Goal: Task Accomplishment & Management: Manage account settings

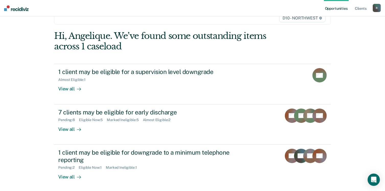
scroll to position [38, 0]
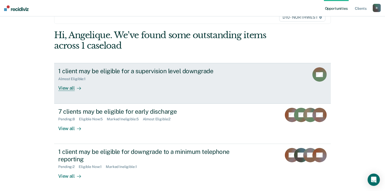
click at [67, 88] on div "View all" at bounding box center [72, 86] width 29 height 10
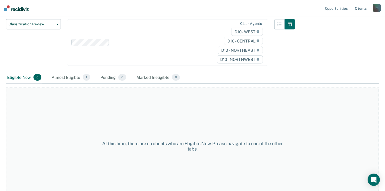
scroll to position [72, 0]
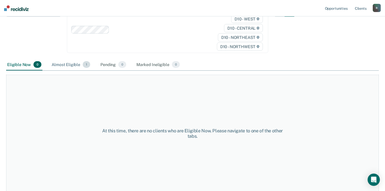
click at [65, 67] on div "Almost Eligible 1" at bounding box center [71, 64] width 41 height 11
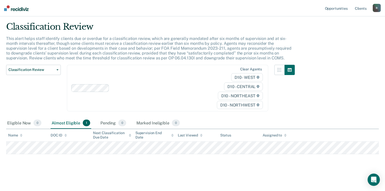
scroll to position [13, 0]
click at [365, 7] on link "Client s" at bounding box center [361, 8] width 14 height 16
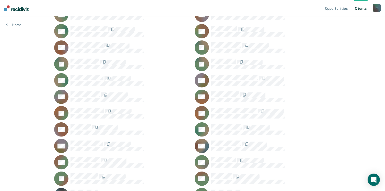
scroll to position [128, 0]
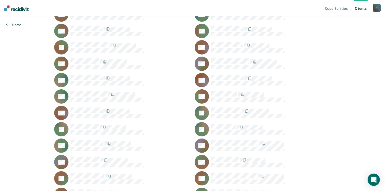
click at [10, 26] on link "Home" at bounding box center [13, 24] width 15 height 5
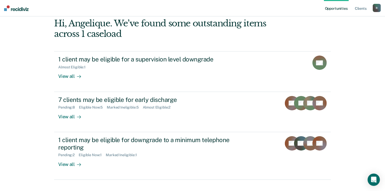
scroll to position [51, 0]
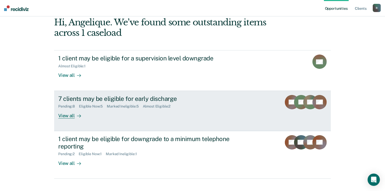
click at [63, 113] on div "View all" at bounding box center [72, 113] width 29 height 10
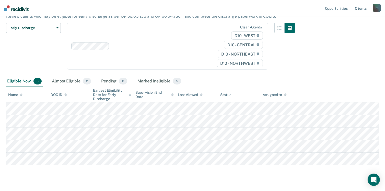
scroll to position [51, 0]
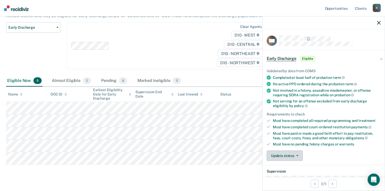
click at [299, 157] on button "Update status" at bounding box center [285, 155] width 36 height 10
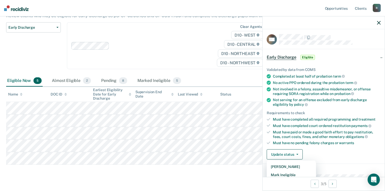
click at [180, 61] on div "Clear agents D10 - WEST D10 - CENTRAL D10 - NORTHEAST D10 - NORTHWEST" at bounding box center [167, 45] width 201 height 47
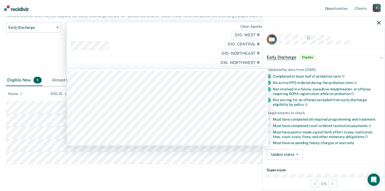
click at [28, 46] on div "Early Discharge Classification Review Early Discharge Minimum Telephone Reporti…" at bounding box center [33, 48] width 55 height 52
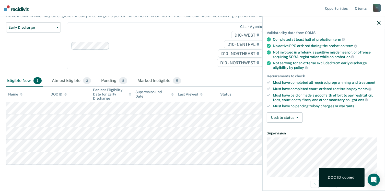
scroll to position [52, 0]
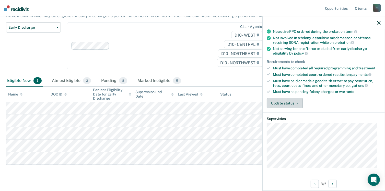
click at [295, 103] on button "Update status" at bounding box center [285, 103] width 36 height 10
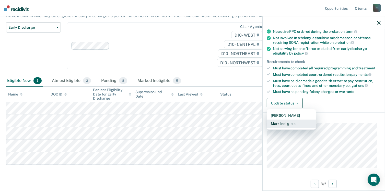
click at [286, 124] on button "Mark Ineligible" at bounding box center [291, 123] width 49 height 8
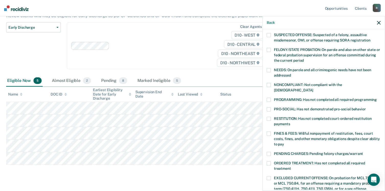
scroll to position [51, 0]
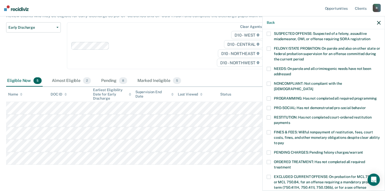
click at [268, 130] on span at bounding box center [269, 132] width 4 height 4
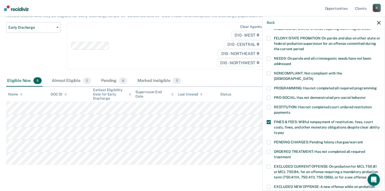
scroll to position [161, 0]
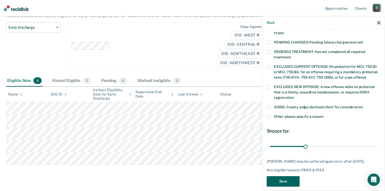
click at [269, 177] on button "Save" at bounding box center [283, 181] width 33 height 10
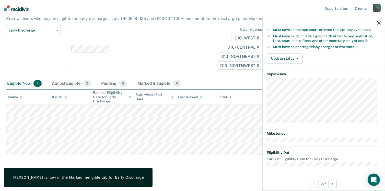
scroll to position [95, 0]
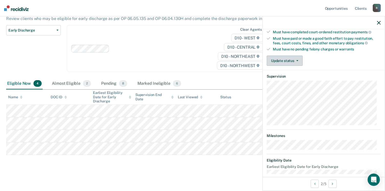
click at [285, 58] on button "Update status" at bounding box center [285, 60] width 36 height 10
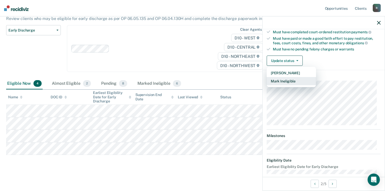
click at [279, 82] on button "Mark Ineligible" at bounding box center [291, 81] width 49 height 8
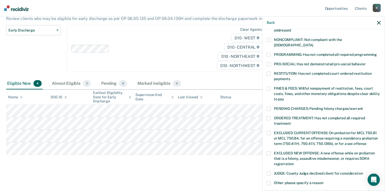
click at [267, 116] on span at bounding box center [269, 118] width 4 height 4
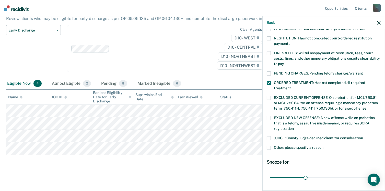
scroll to position [165, 0]
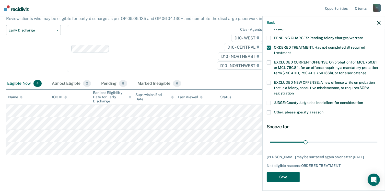
click at [278, 174] on button "Save" at bounding box center [283, 177] width 33 height 10
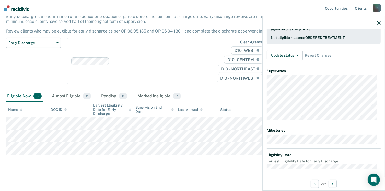
scroll to position [95, 0]
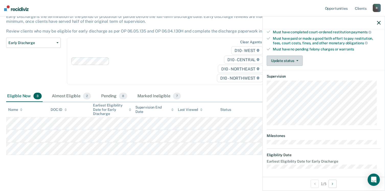
click at [288, 62] on button "Update status" at bounding box center [285, 60] width 36 height 10
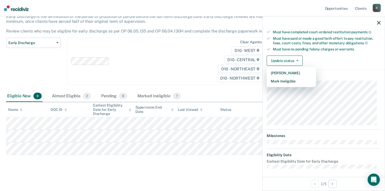
click at [286, 84] on article "TD Early Discharge Eligible Validated by data from COMS Completed at least half…" at bounding box center [324, 54] width 114 height 228
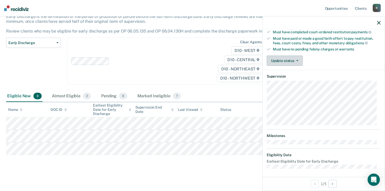
click at [284, 61] on button "Update status" at bounding box center [285, 60] width 36 height 10
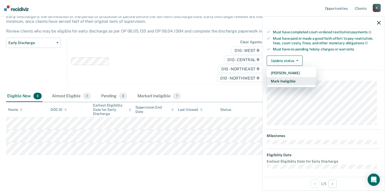
click at [282, 77] on button "Mark Ineligible" at bounding box center [291, 81] width 49 height 8
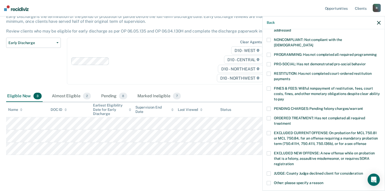
click at [269, 86] on span at bounding box center [269, 88] width 4 height 4
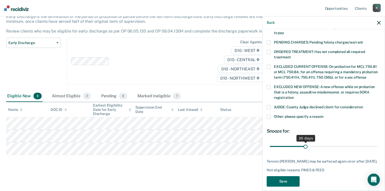
scroll to position [165, 0]
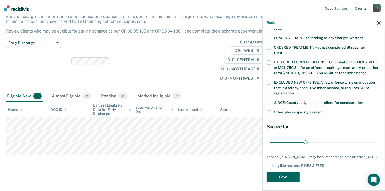
click at [289, 173] on button "Save" at bounding box center [283, 177] width 33 height 10
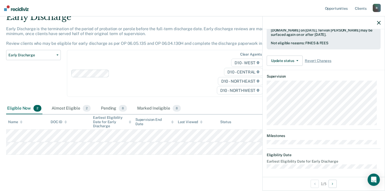
scroll to position [95, 0]
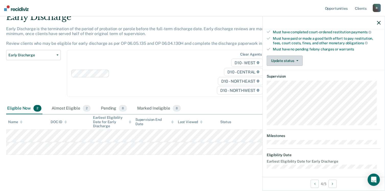
click at [281, 63] on button "Update status" at bounding box center [285, 60] width 36 height 10
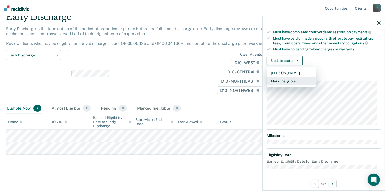
click at [284, 82] on button "Mark Ineligible" at bounding box center [291, 81] width 49 height 8
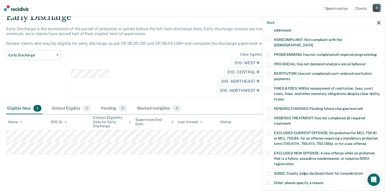
click at [270, 116] on span at bounding box center [269, 118] width 4 height 4
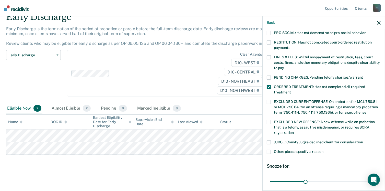
scroll to position [165, 0]
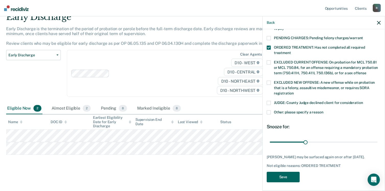
click at [285, 172] on button "Save" at bounding box center [283, 177] width 33 height 10
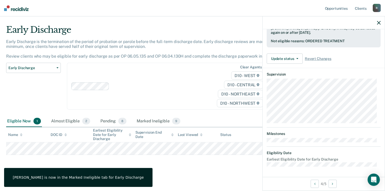
scroll to position [133, 0]
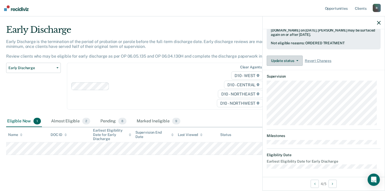
click at [293, 62] on button "Update status" at bounding box center [285, 60] width 36 height 10
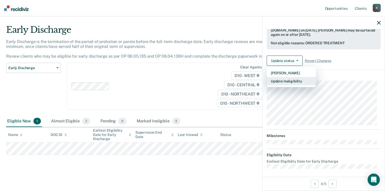
click at [280, 82] on button "Update Ineligibility" at bounding box center [291, 81] width 49 height 8
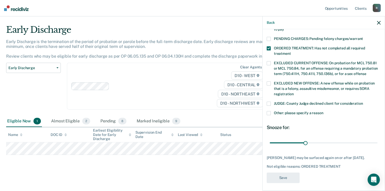
scroll to position [165, 0]
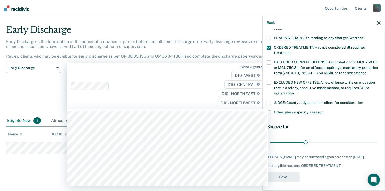
click at [133, 87] on div at bounding box center [158, 86] width 95 height 6
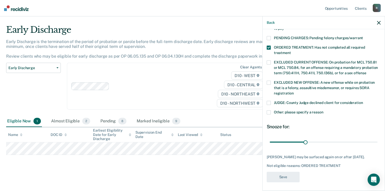
click at [379, 23] on icon "button" at bounding box center [379, 23] width 4 height 4
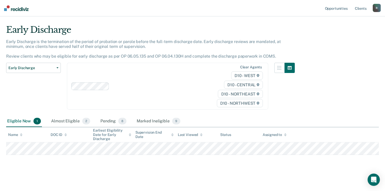
scroll to position [133, 0]
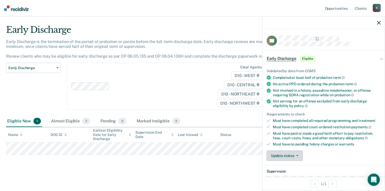
click at [285, 151] on button "Update status" at bounding box center [285, 155] width 36 height 10
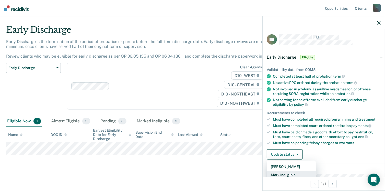
click at [287, 172] on button "Mark Ineligible" at bounding box center [291, 174] width 49 height 8
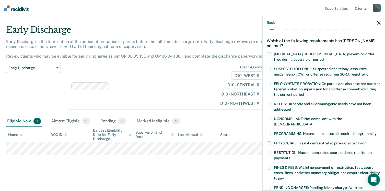
scroll to position [27, 0]
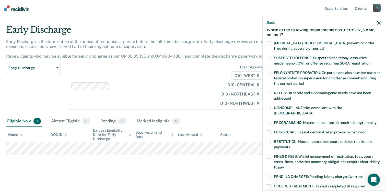
drag, startPoint x: 267, startPoint y: 179, endPoint x: 289, endPoint y: 171, distance: 22.7
click at [268, 184] on span at bounding box center [269, 186] width 4 height 4
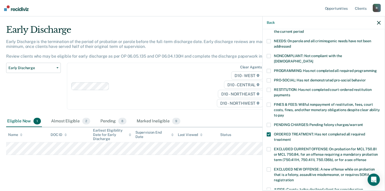
scroll to position [155, 0]
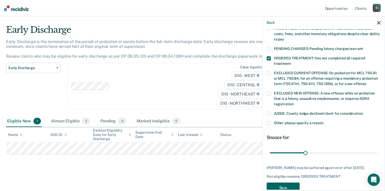
click at [279, 183] on button "Save" at bounding box center [283, 187] width 33 height 10
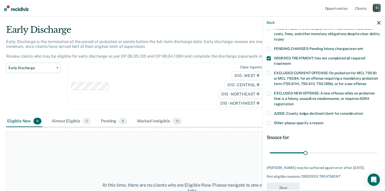
scroll to position [133, 0]
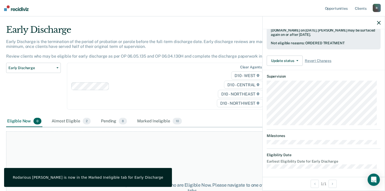
click at [380, 23] on icon "button" at bounding box center [379, 23] width 4 height 4
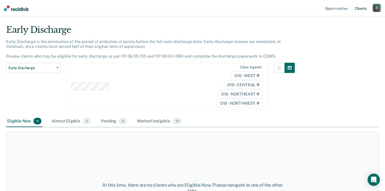
click at [358, 9] on link "Client s" at bounding box center [361, 8] width 14 height 16
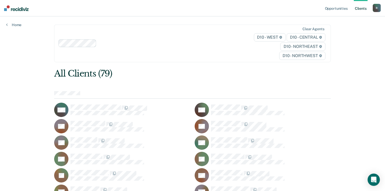
click at [372, 9] on ul "Opportunities Client s" at bounding box center [348, 8] width 49 height 16
click at [376, 9] on div "R" at bounding box center [377, 8] width 8 height 8
